Goal: Transaction & Acquisition: Subscribe to service/newsletter

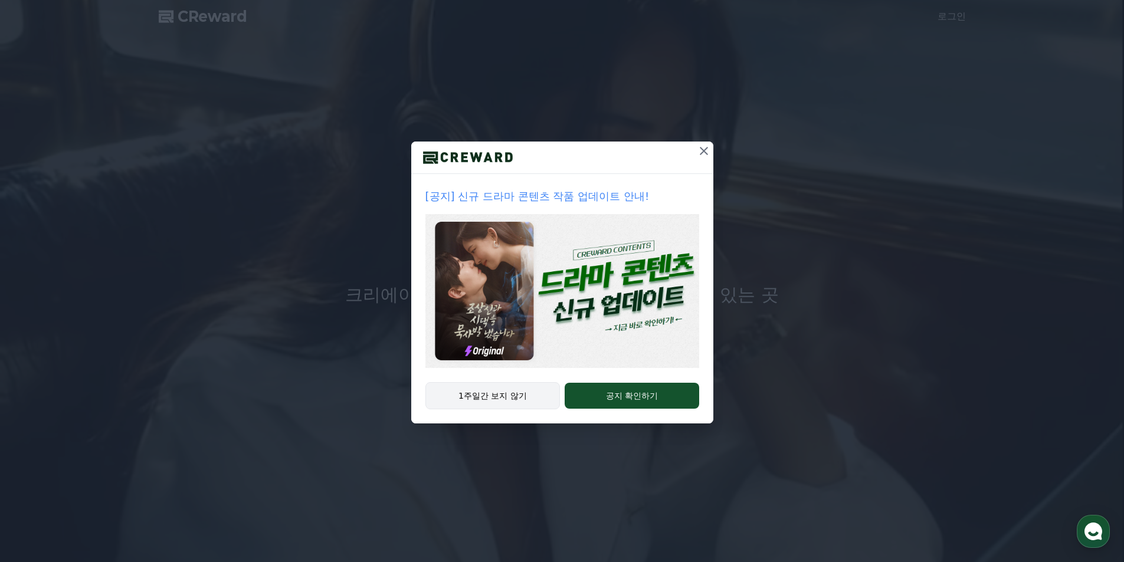
click at [476, 395] on button "1주일간 보지 않기" at bounding box center [492, 395] width 135 height 27
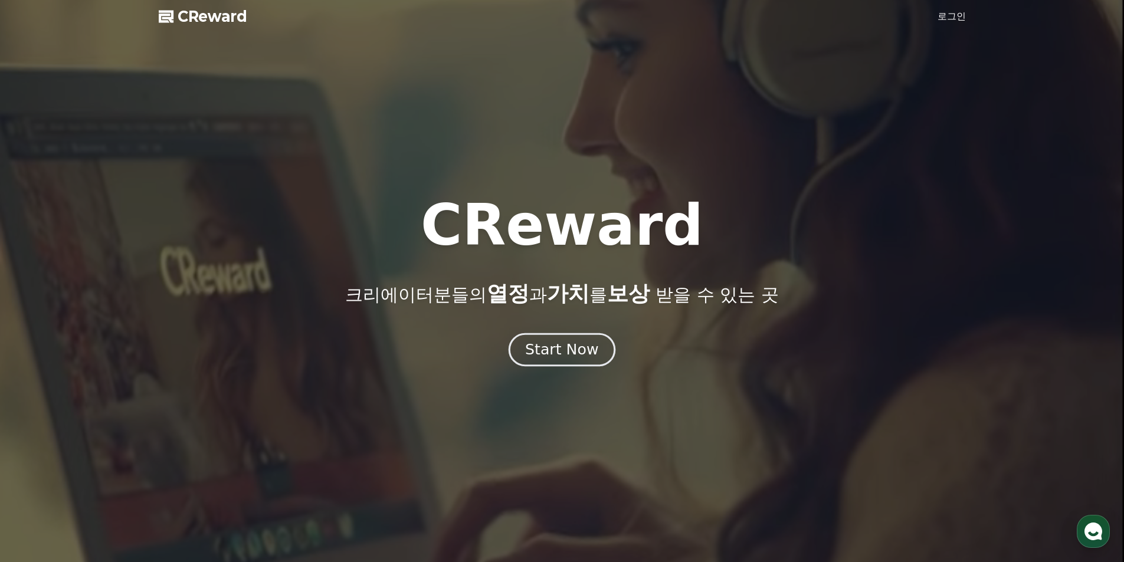
click at [529, 360] on button "Start Now" at bounding box center [561, 350] width 107 height 34
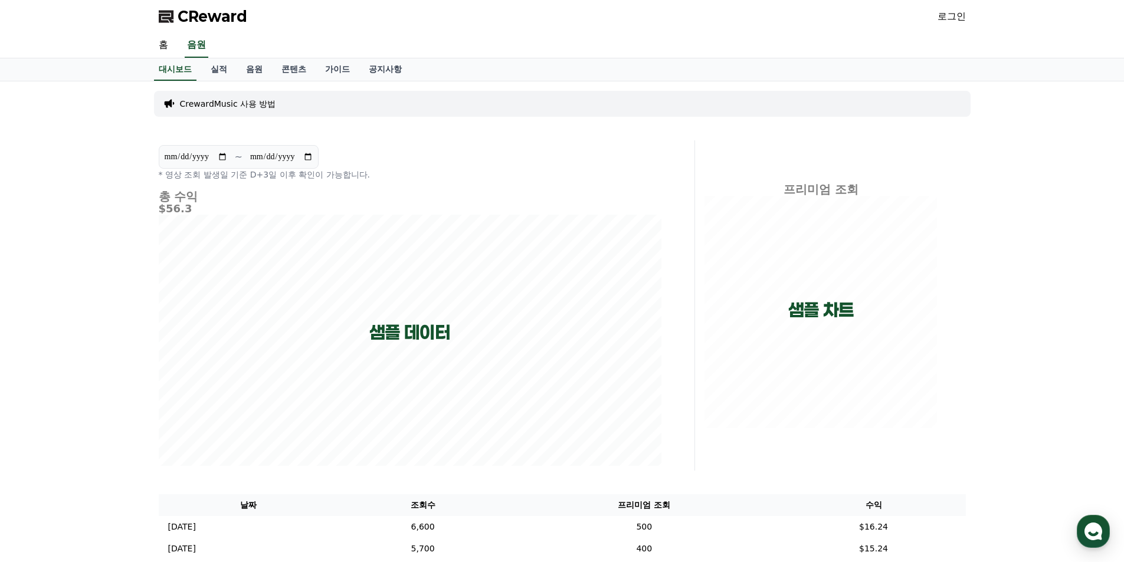
click at [961, 19] on link "로그인" at bounding box center [951, 16] width 28 height 14
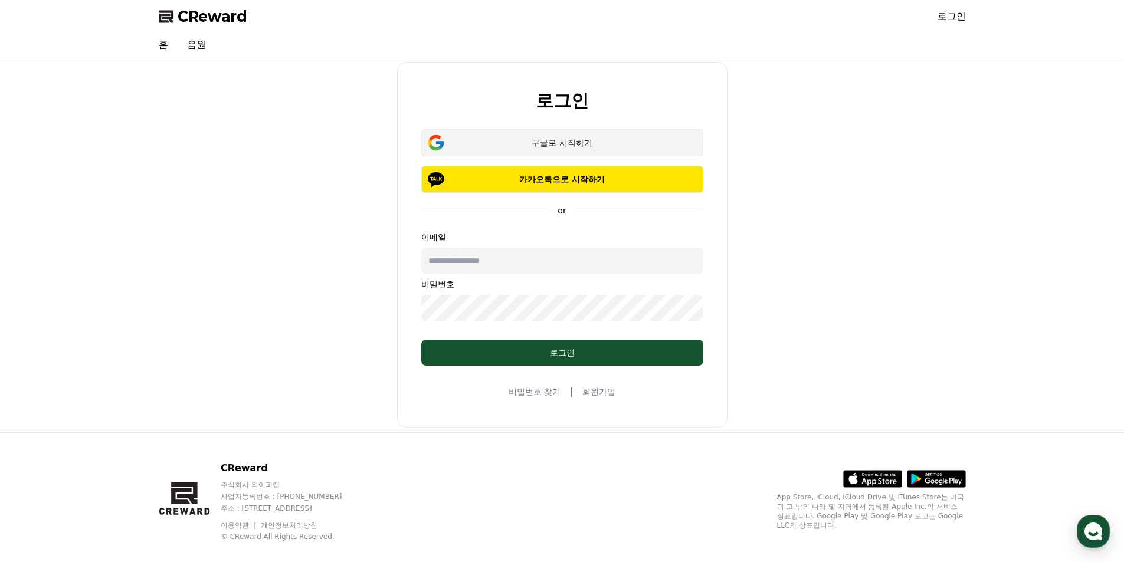
click at [580, 135] on button "구글로 시작하기" at bounding box center [562, 142] width 282 height 27
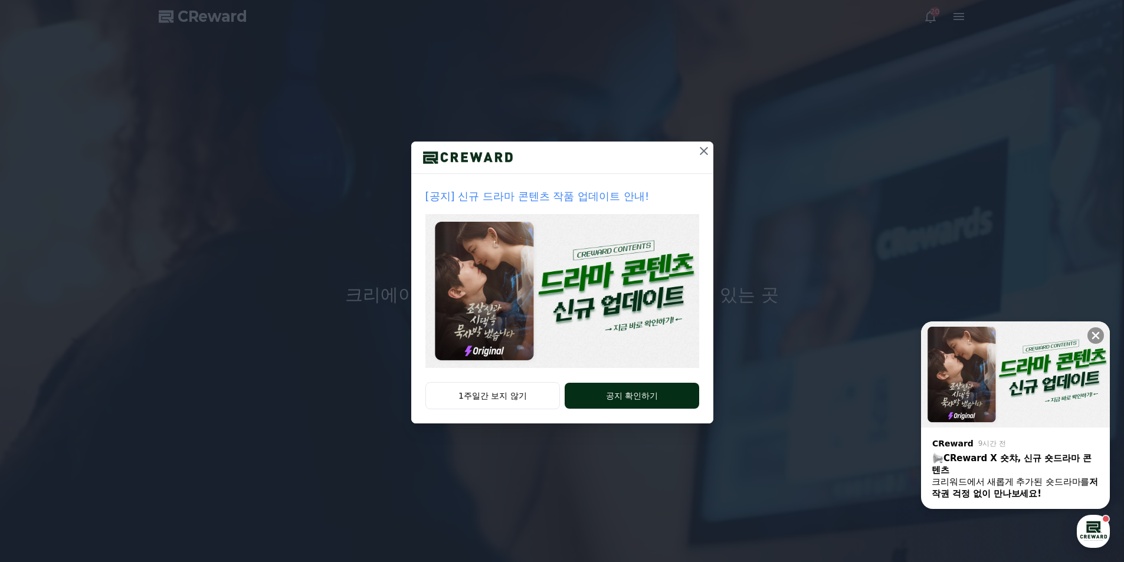
click at [655, 399] on button "공지 확인하기" at bounding box center [631, 396] width 134 height 26
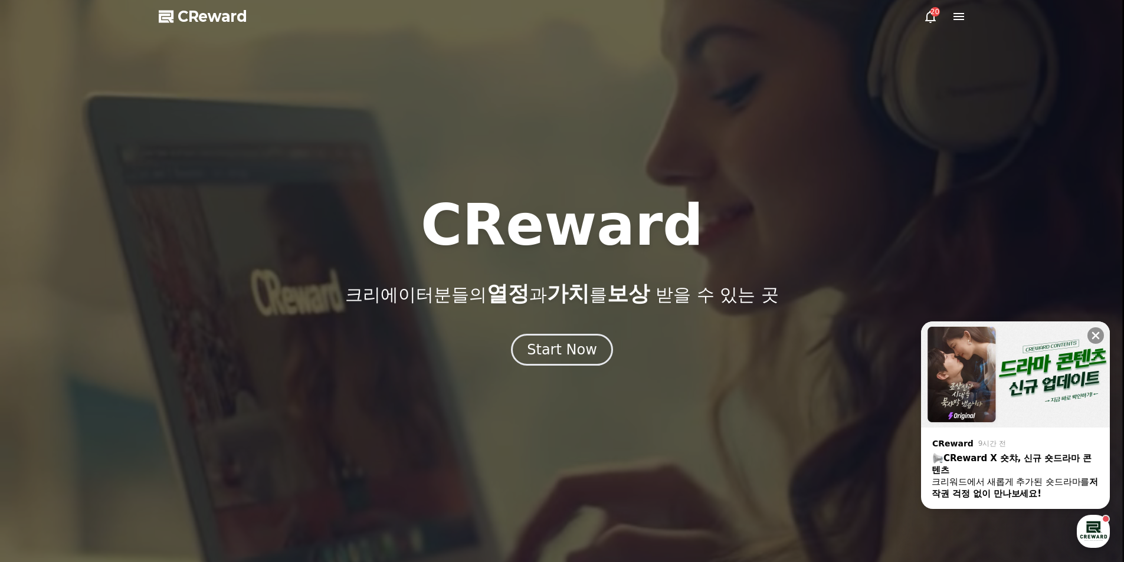
click at [1097, 534] on div "button" at bounding box center [1092, 531] width 33 height 33
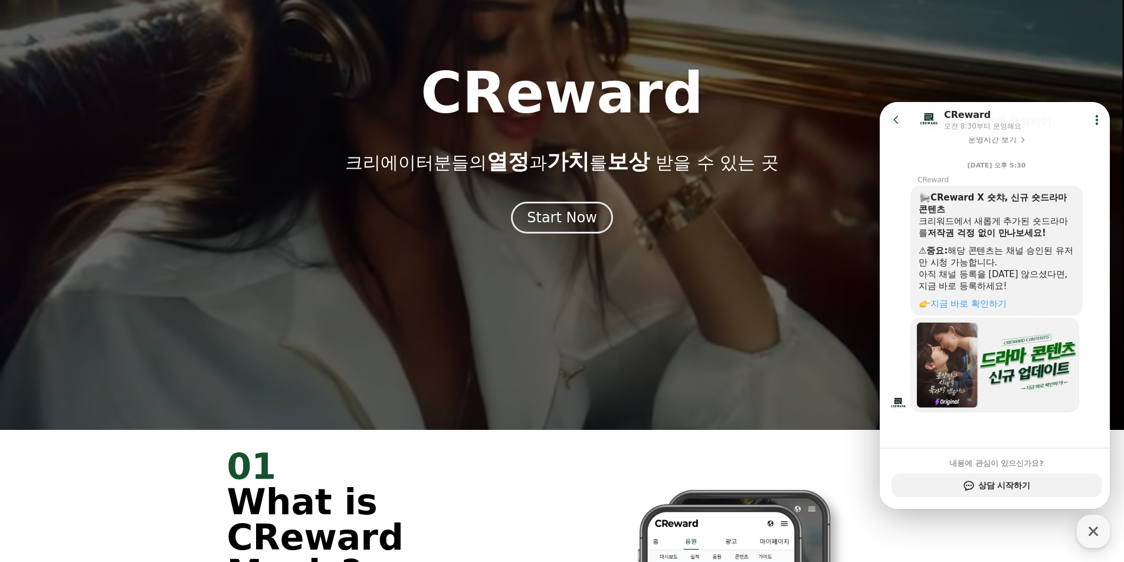
scroll to position [177, 0]
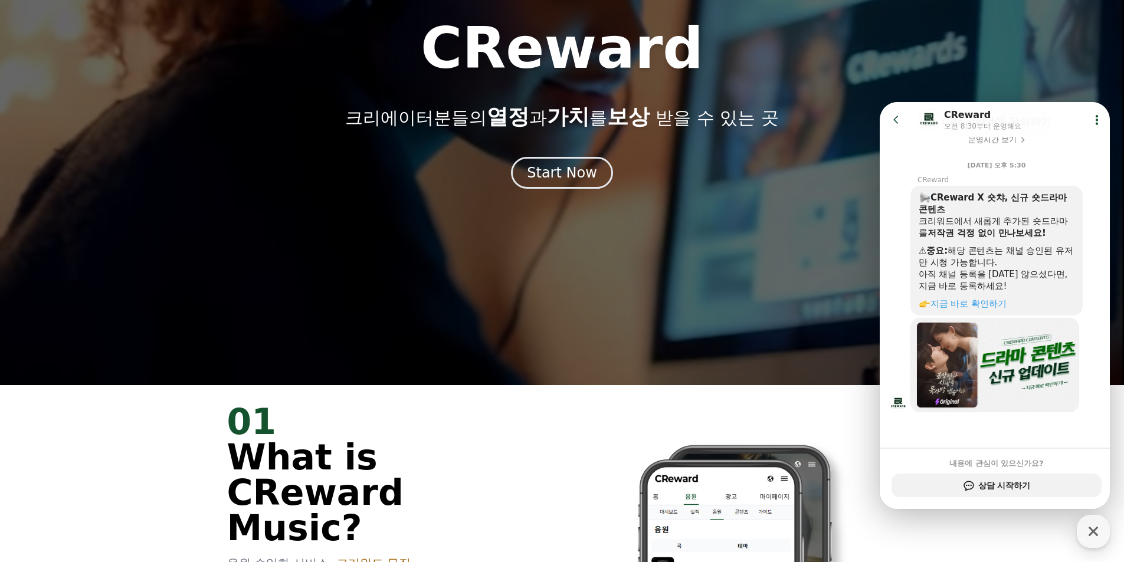
drag, startPoint x: 896, startPoint y: 116, endPoint x: 1619, endPoint y: 424, distance: 785.9
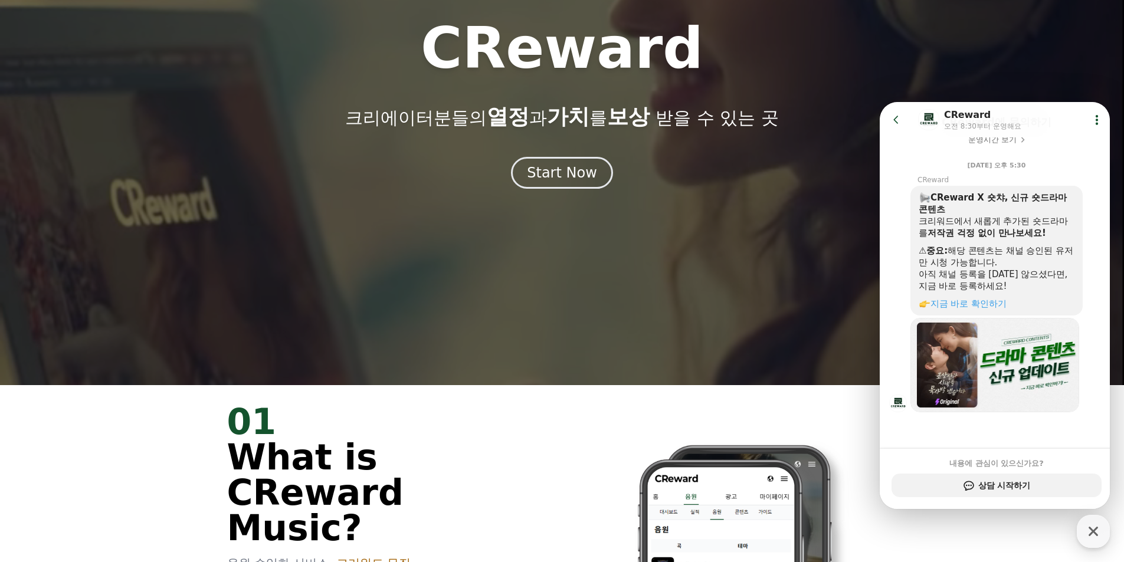
click at [896, 116] on icon at bounding box center [896, 120] width 12 height 12
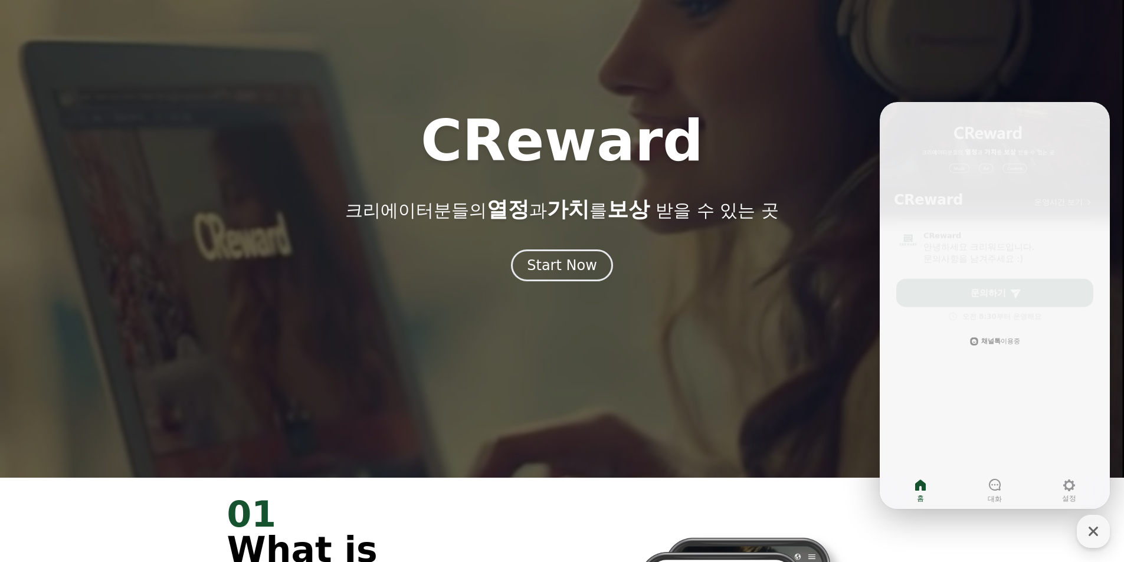
scroll to position [59, 0]
